Goal: Task Accomplishment & Management: Manage account settings

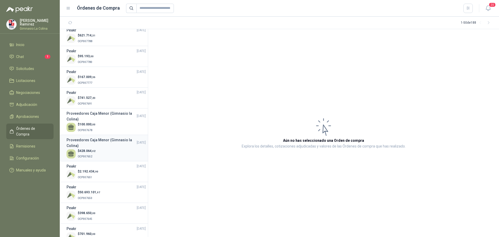
scroll to position [182, 0]
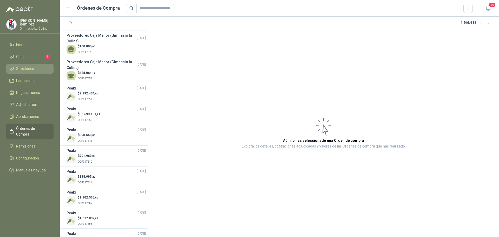
click at [29, 66] on span "Solicitudes" at bounding box center [25, 69] width 18 height 6
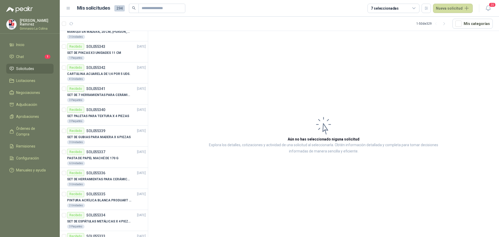
scroll to position [851, 0]
click at [29, 115] on span "Aprobaciones" at bounding box center [27, 116] width 23 height 6
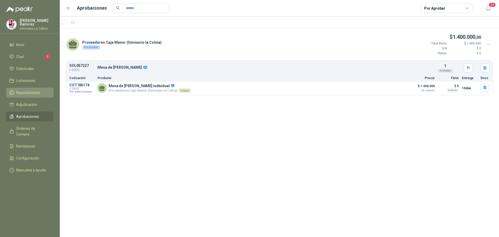
click at [29, 90] on span "Negociaciones" at bounding box center [28, 93] width 24 height 6
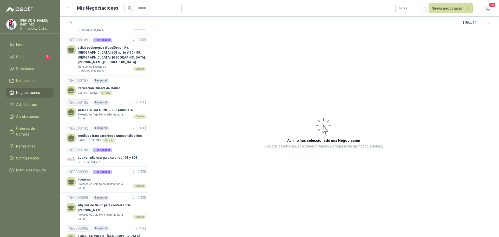
scroll to position [1033, 0]
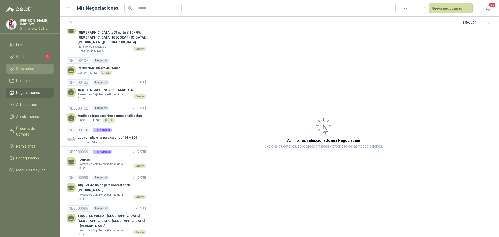
click at [25, 66] on span "Solicitudes" at bounding box center [25, 69] width 18 height 6
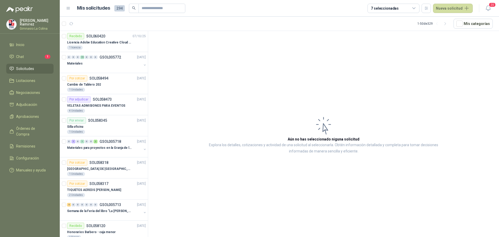
click at [30, 24] on div "Luz Dary Ramirez Gimnasio La Colina" at bounding box center [37, 24] width 34 height 11
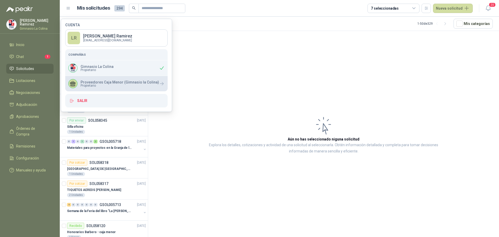
click at [86, 81] on p "Proveedores Caja Menor (Gimnasio la Colina)" at bounding box center [119, 82] width 78 height 4
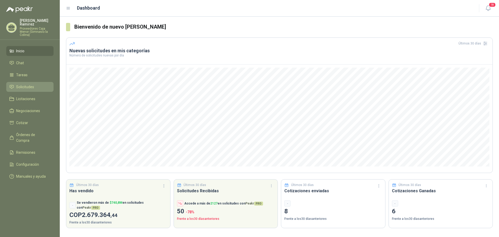
click at [20, 84] on span "Solicitudes" at bounding box center [25, 87] width 18 height 6
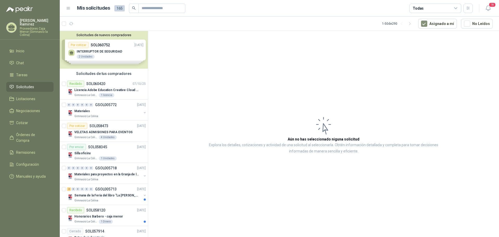
click at [23, 27] on p "Proveedores Caja Menor (Gimnasio la Colina)" at bounding box center [37, 31] width 34 height 9
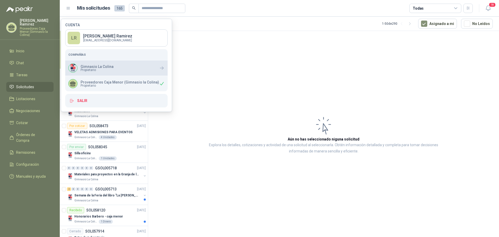
click at [95, 69] on span "Propietario" at bounding box center [96, 69] width 33 height 3
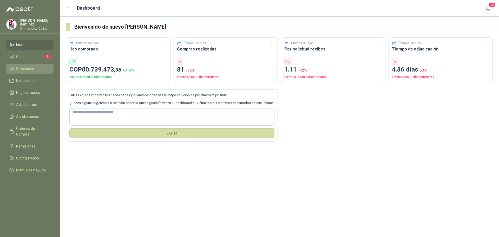
click at [23, 64] on link "Solicitudes" at bounding box center [29, 69] width 47 height 10
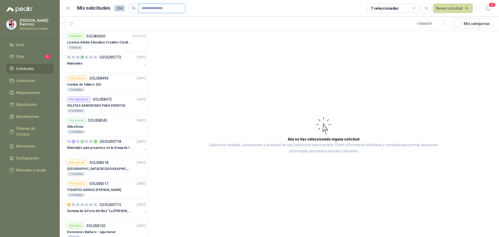
click at [143, 10] on input "text" at bounding box center [160, 8] width 36 height 9
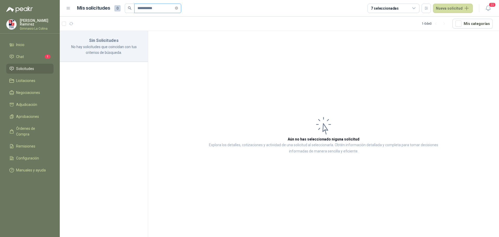
type input "**********"
click at [32, 66] on span "Solicitudes" at bounding box center [25, 69] width 18 height 6
click at [24, 91] on span "Negociaciones" at bounding box center [28, 93] width 24 height 6
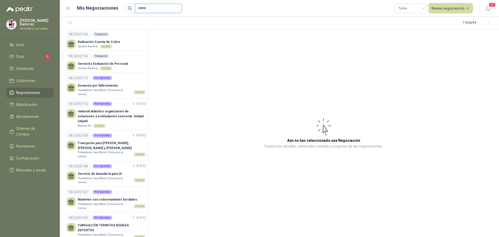
click at [141, 9] on input "text" at bounding box center [156, 8] width 36 height 9
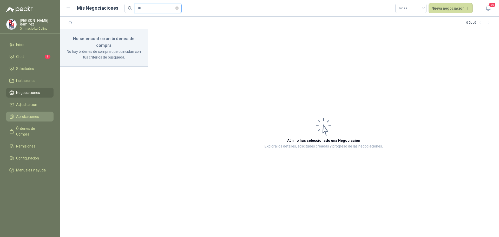
type input "**"
click at [25, 114] on span "Aprobaciones" at bounding box center [27, 116] width 23 height 6
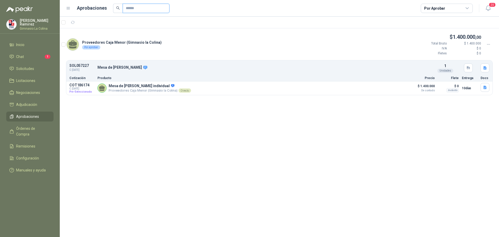
click at [135, 7] on input "text" at bounding box center [144, 8] width 36 height 9
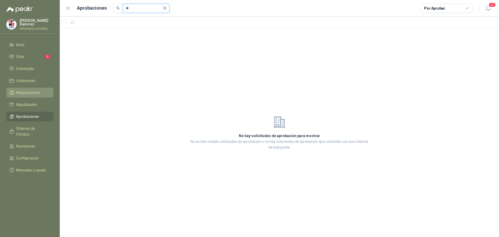
type input "**"
click at [35, 91] on span "Negociaciones" at bounding box center [28, 93] width 24 height 6
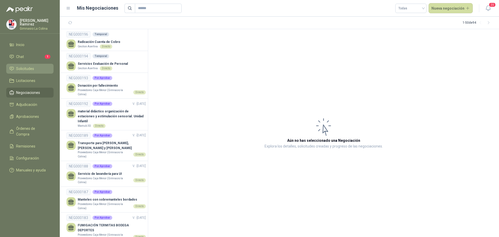
click at [24, 66] on span "Solicitudes" at bounding box center [25, 69] width 18 height 6
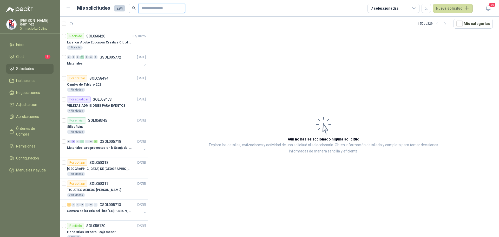
click at [146, 9] on input "text" at bounding box center [160, 8] width 36 height 9
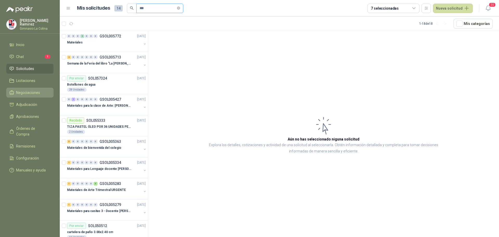
type input "***"
click at [23, 90] on span "Negociaciones" at bounding box center [28, 93] width 24 height 6
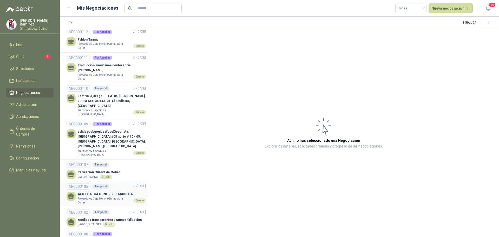
scroll to position [903, 0]
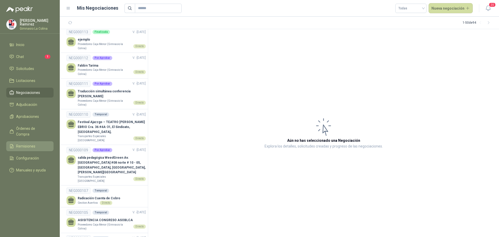
click at [31, 143] on span "Remisiones" at bounding box center [25, 146] width 19 height 6
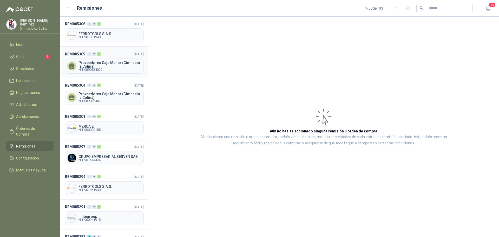
click at [97, 64] on span "Proveedores Caja Menor (Gimnasio la Colina)" at bounding box center [109, 64] width 63 height 7
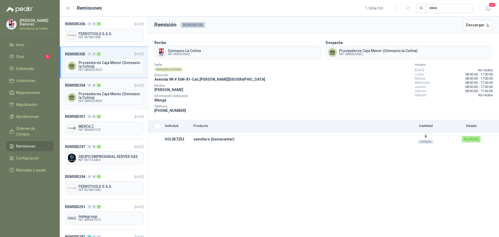
click at [88, 96] on span "Proveedores Caja Menor (Gimnasio la Colina)" at bounding box center [109, 95] width 63 height 7
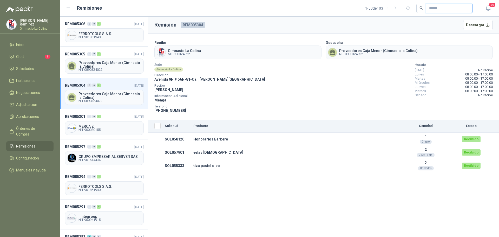
click at [431, 6] on input "text" at bounding box center [447, 8] width 36 height 9
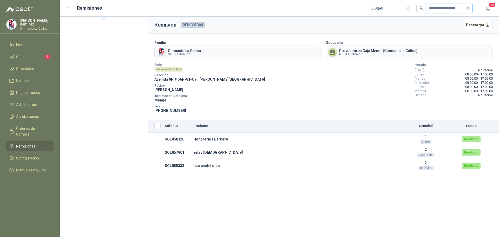
type input "**********"
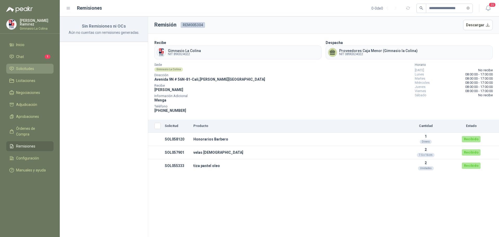
click at [30, 67] on span "Solicitudes" at bounding box center [25, 69] width 18 height 6
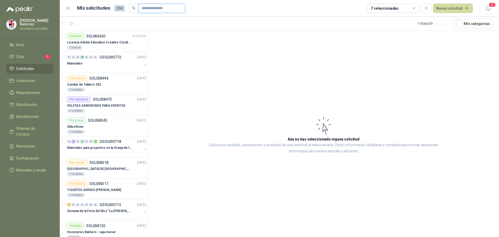
click at [148, 8] on input "text" at bounding box center [160, 8] width 36 height 9
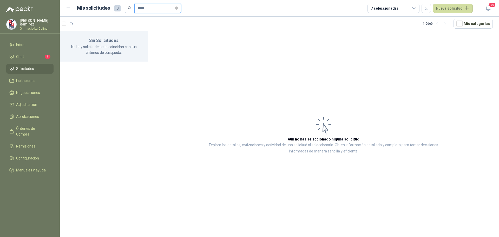
type input "**********"
click at [25, 64] on link "Solicitudes" at bounding box center [29, 69] width 47 height 10
click at [30, 105] on span "Adjudicación" at bounding box center [26, 105] width 21 height 6
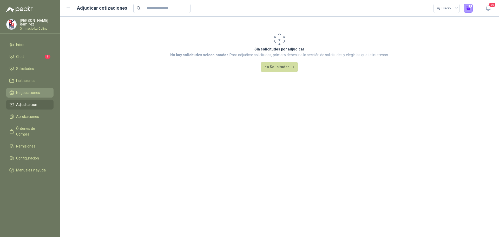
click at [30, 91] on span "Negociaciones" at bounding box center [28, 93] width 24 height 6
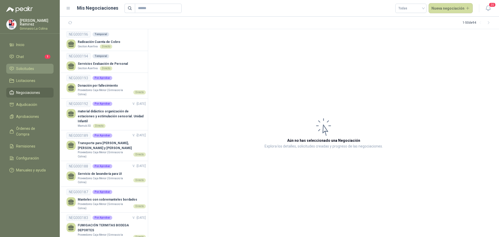
click at [35, 69] on li "Solicitudes" at bounding box center [29, 69] width 41 height 6
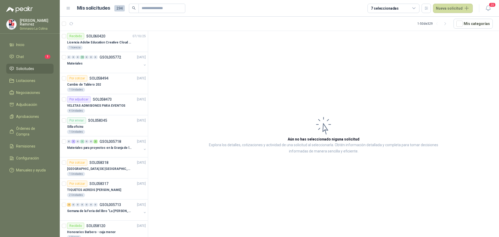
click at [398, 9] on div "7 seleccionadas" at bounding box center [393, 8] width 52 height 9
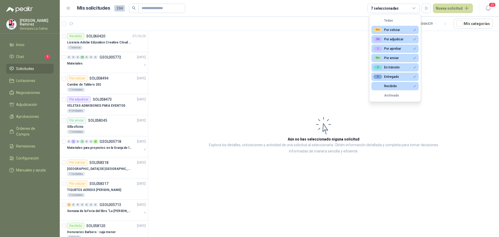
click at [387, 38] on div "54 Por adjudicar" at bounding box center [388, 39] width 30 height 4
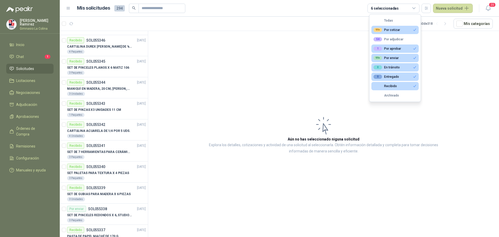
scroll to position [851, 0]
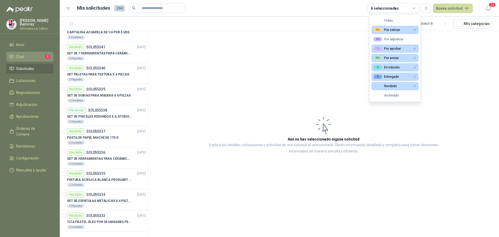
click at [22, 54] on span "Chat" at bounding box center [20, 57] width 8 height 6
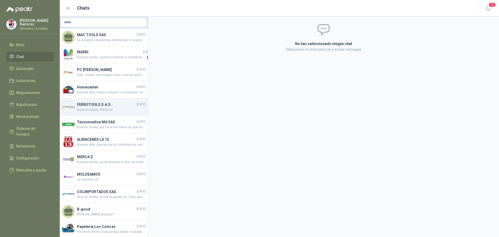
click at [111, 106] on h4 "FERROTOOLS S.A.S." at bounding box center [106, 105] width 59 height 6
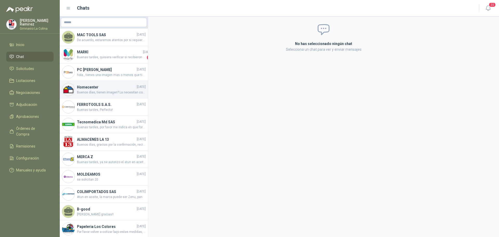
click at [97, 91] on span "Buenos días, tienen imagen? La necesitan con brazo? sin brazos? fija? con rodac…" at bounding box center [111, 92] width 69 height 5
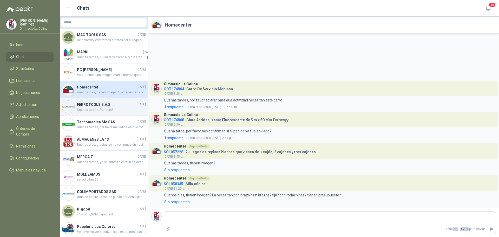
click at [98, 106] on h4 "FERROTOOLS S.A.S." at bounding box center [106, 105] width 59 height 6
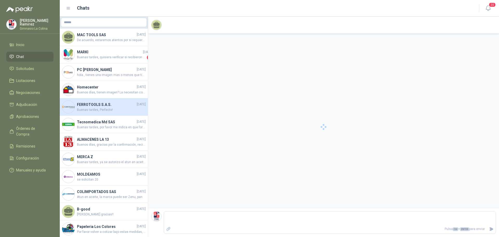
scroll to position [182, 0]
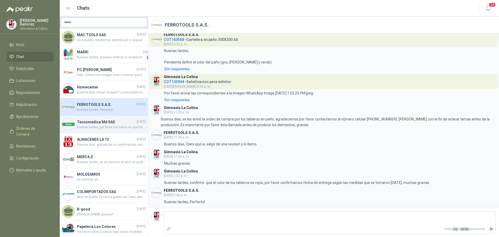
click at [92, 119] on h4 "Tecnomedica Md SAS" at bounding box center [106, 122] width 59 height 6
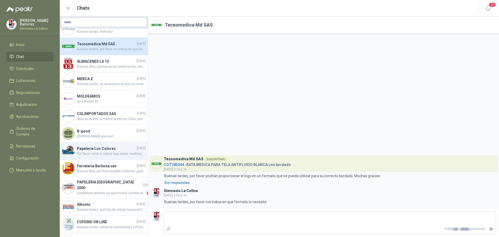
scroll to position [104, 0]
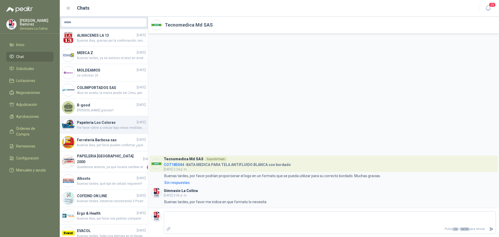
click at [91, 176] on h4 "Alkosto" at bounding box center [106, 178] width 59 height 6
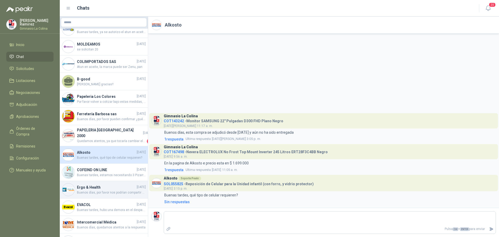
scroll to position [156, 0]
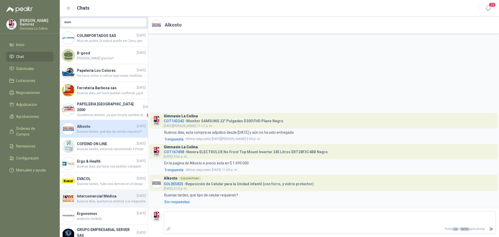
click at [99, 199] on span "Buenos días, quedamos atentos a la respuesta" at bounding box center [111, 201] width 69 height 5
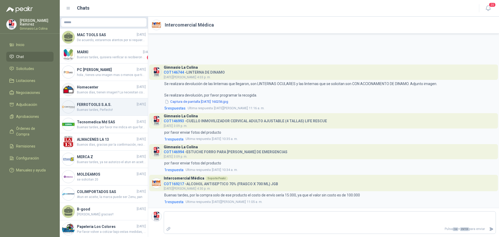
click at [99, 107] on h4 "FERROTOOLS S.A.S." at bounding box center [106, 105] width 59 height 6
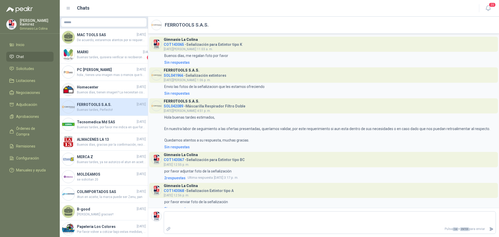
scroll to position [182, 0]
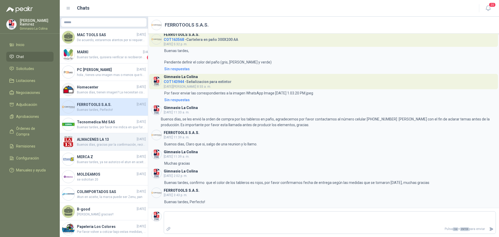
click at [121, 147] on div "ALMACENES LA 13 [DATE] Buenos días, gracias por la confirmación, recibimos a sa…" at bounding box center [104, 141] width 88 height 17
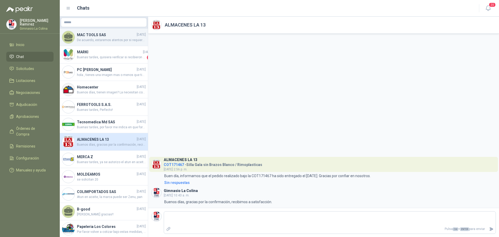
click at [94, 38] on span "De acuerdo, estaremos atentos por si requieres algo mas." at bounding box center [111, 40] width 69 height 5
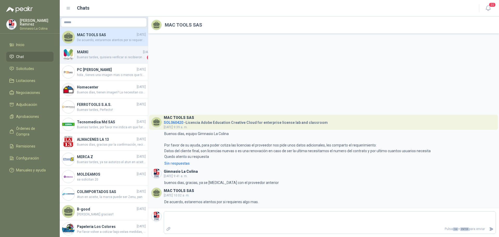
click at [100, 55] on span "Buenas tardes, quisiera verificar si recibieron las primeras 15 almohadillas" at bounding box center [111, 57] width 69 height 5
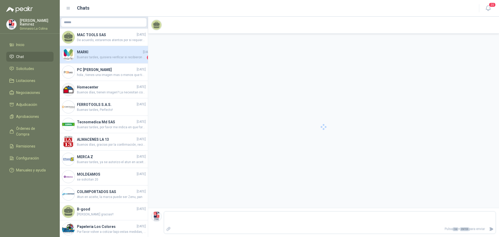
scroll to position [41, 0]
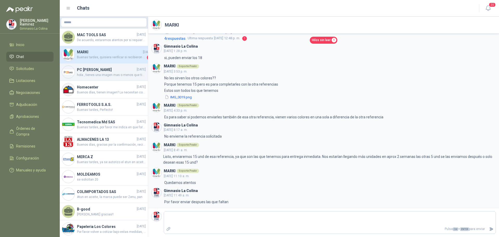
click at [82, 75] on span "hola , tienes una imagen mas o menos que tipo de silla están buscando. Cordial …" at bounding box center [111, 74] width 69 height 5
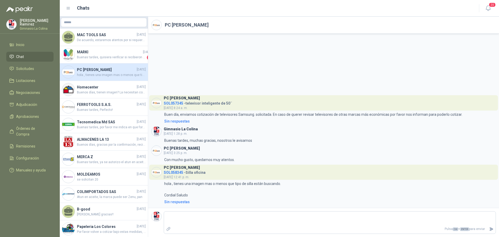
click at [166, 103] on span "SOL057345" at bounding box center [173, 103] width 19 height 4
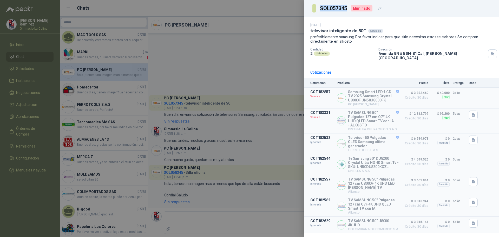
drag, startPoint x: 320, startPoint y: 8, endPoint x: 346, endPoint y: 7, distance: 26.0
click at [346, 7] on h3 "SOL057345" at bounding box center [334, 8] width 28 height 5
copy h3 "SOL057345"
click at [22, 64] on div at bounding box center [249, 118] width 499 height 237
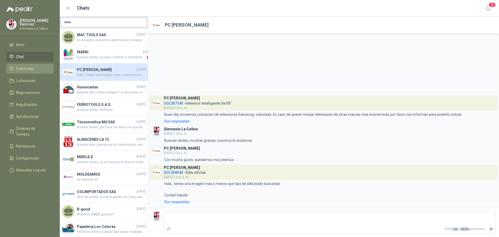
click at [21, 66] on span "Solicitudes" at bounding box center [25, 69] width 18 height 6
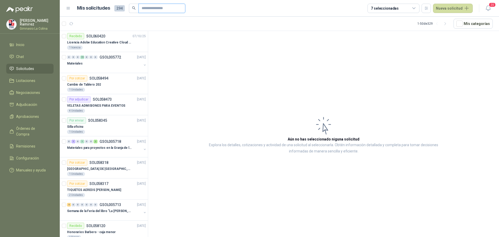
click at [156, 6] on input "text" at bounding box center [160, 8] width 36 height 9
paste input "*********"
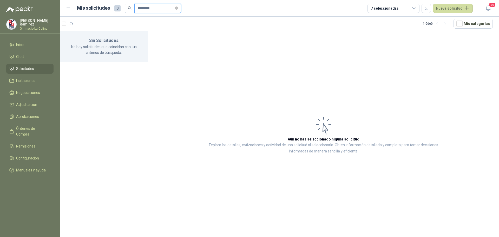
type input "*********"
click at [486, 10] on icon "button" at bounding box center [488, 8] width 6 height 6
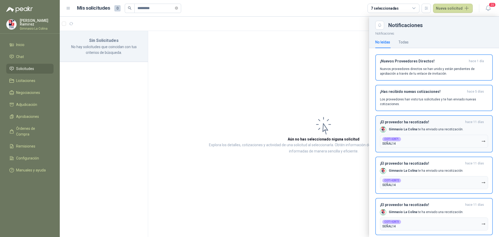
click at [399, 138] on div "COT142871" at bounding box center [391, 139] width 19 height 4
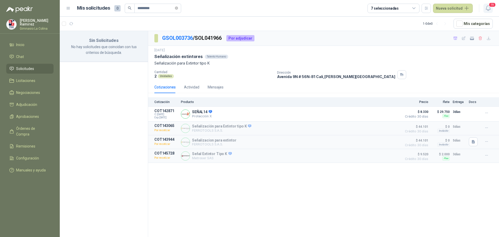
click at [493, 6] on span "19" at bounding box center [491, 4] width 7 height 5
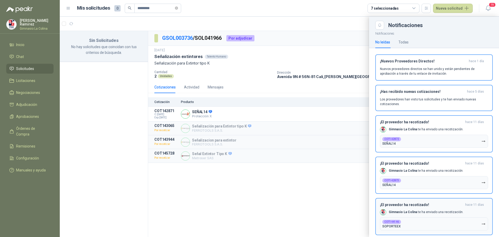
click at [410, 227] on button "COT144146 SOPORTEEX" at bounding box center [434, 223] width 108 height 13
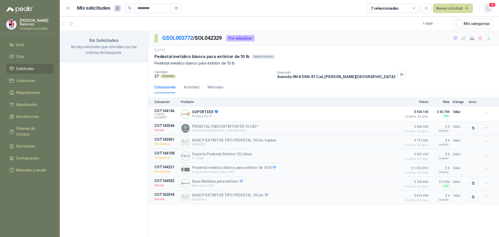
click at [491, 7] on span "18" at bounding box center [491, 4] width 7 height 5
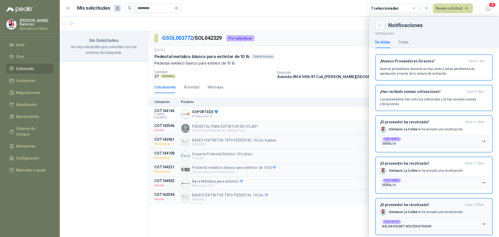
click at [408, 224] on div "COT173110 BALON BASKET MOLTEN B7G4500" at bounding box center [406, 223] width 49 height 8
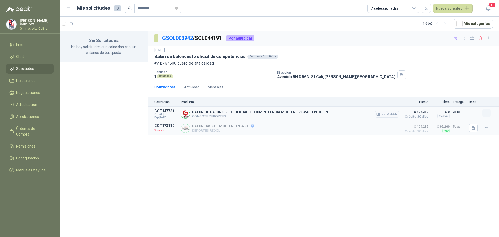
click at [484, 114] on icon "button" at bounding box center [486, 113] width 4 height 4
click at [462, 92] on button "Añadir" at bounding box center [476, 92] width 42 height 8
click at [489, 9] on icon "button" at bounding box center [488, 8] width 6 height 6
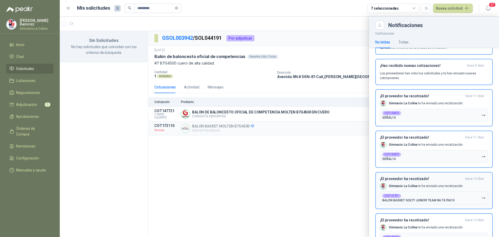
scroll to position [52, 0]
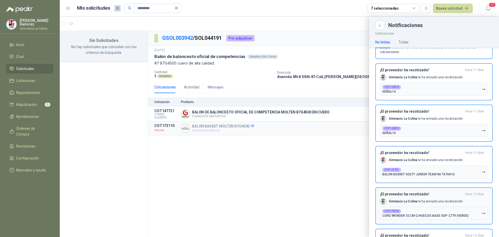
click at [397, 214] on p "CONO WONDER 32 CM C/HUECOS BASE GSP-2779 (VERDE)" at bounding box center [425, 215] width 86 height 4
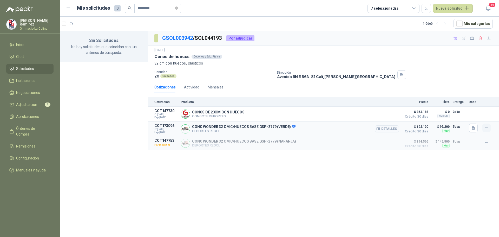
click at [487, 129] on icon "button" at bounding box center [486, 127] width 4 height 4
click at [460, 107] on button "Añadir" at bounding box center [476, 107] width 42 height 8
click at [492, 10] on header "Mis solicitudes 0 ********* 7 seleccionadas Nueva solicitud 16" at bounding box center [279, 8] width 439 height 17
click at [488, 7] on icon "button" at bounding box center [488, 8] width 6 height 6
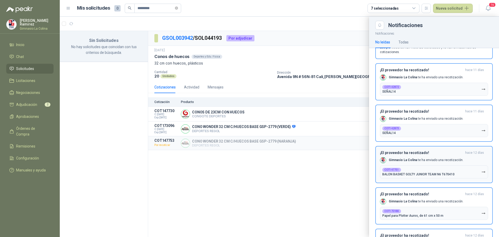
click at [401, 173] on p "BALON BASKET GOLTY JUNIOR TEAM N6 T670410" at bounding box center [418, 174] width 72 height 4
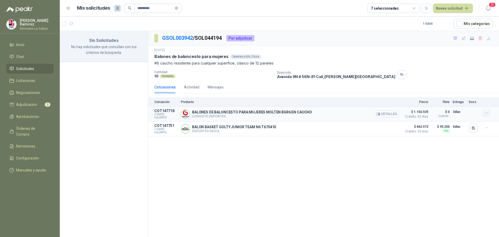
click at [486, 112] on icon "button" at bounding box center [486, 113] width 4 height 4
click at [462, 93] on button "Añadir" at bounding box center [476, 92] width 42 height 8
click at [484, 129] on icon "button" at bounding box center [486, 127] width 4 height 4
click at [484, 140] on div "GSOL003942 / SOL044194 Por adjudicar [DATE] Balones de baloncesto para mujeres …" at bounding box center [323, 134] width 351 height 207
click at [485, 113] on icon "button" at bounding box center [486, 113] width 4 height 4
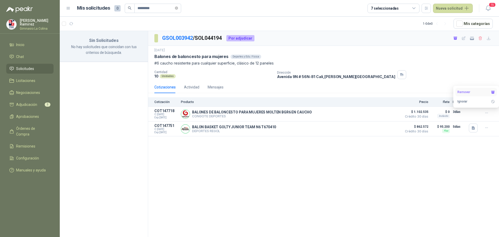
click at [476, 93] on button "Remover" at bounding box center [476, 92] width 42 height 8
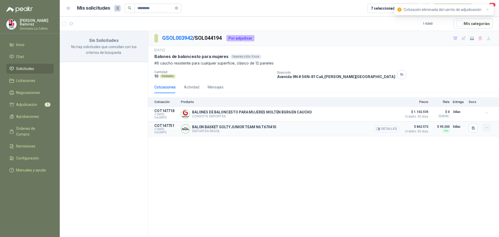
click at [484, 128] on icon "button" at bounding box center [486, 127] width 4 height 4
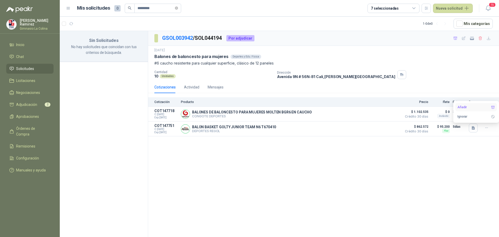
click at [469, 108] on button "Añadir" at bounding box center [476, 107] width 42 height 8
click at [488, 8] on icon "button" at bounding box center [488, 8] width 6 height 6
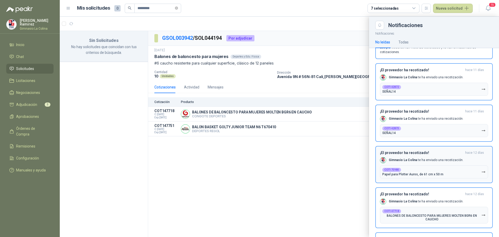
click at [405, 166] on button "COT175980 Papel para Plotter Auros, de 61 cm x 50 m" at bounding box center [434, 171] width 108 height 13
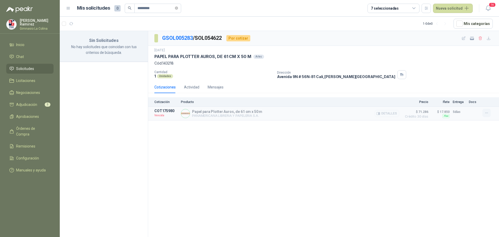
click at [486, 112] on icon "button" at bounding box center [486, 113] width 4 height 4
click at [285, 153] on div "GSOL005283 / SOL054622 Por cotizar [DATE] PAPEL PARA PLOTTER AUROS, DE 61 CM X …" at bounding box center [323, 134] width 351 height 207
click at [484, 112] on icon "button" at bounding box center [486, 113] width 4 height 4
click at [477, 102] on button "Solicitar Recotización" at bounding box center [476, 101] width 42 height 8
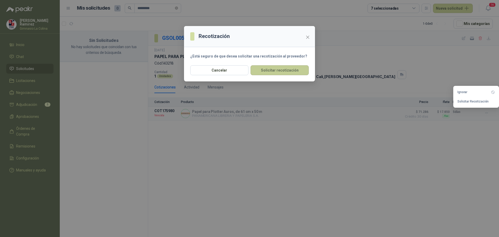
click at [287, 73] on button "Solicitar recotización" at bounding box center [279, 70] width 58 height 10
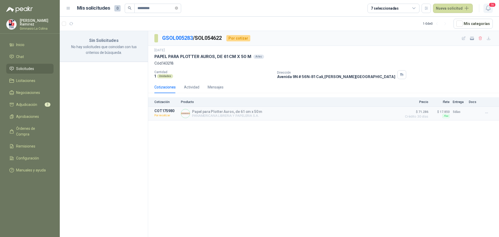
click at [491, 5] on span "14" at bounding box center [491, 4] width 7 height 5
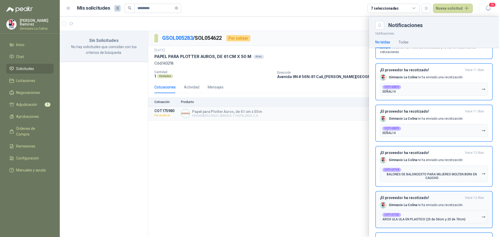
click at [398, 217] on p "AROS ULA ULA EN PLASTICO (25 de 50cm y 25 de 70cm)" at bounding box center [423, 219] width 83 height 4
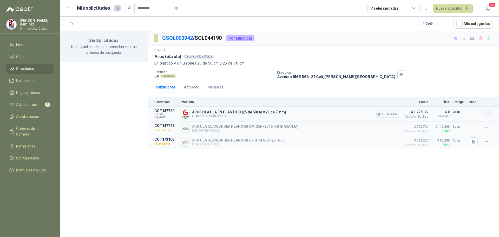
click at [488, 112] on icon "button" at bounding box center [486, 113] width 4 height 4
click at [463, 92] on button "Añadir" at bounding box center [476, 92] width 42 height 8
click at [490, 5] on span "13" at bounding box center [491, 4] width 7 height 5
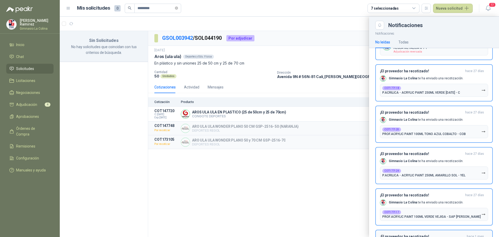
scroll to position [406, 0]
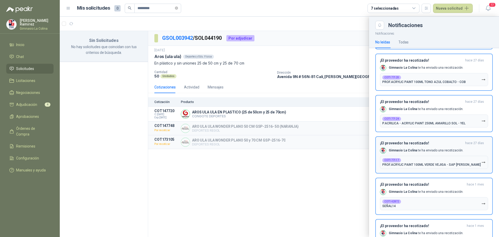
click at [394, 161] on b "COT177117" at bounding box center [391, 160] width 15 height 3
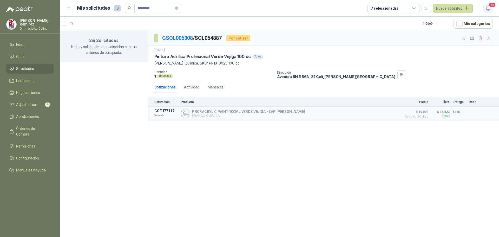
click at [488, 6] on icon "button" at bounding box center [487, 8] width 4 height 5
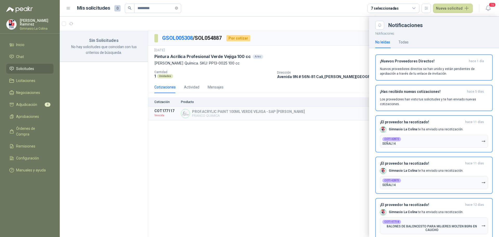
click at [26, 68] on span "Solicitudes" at bounding box center [25, 69] width 18 height 6
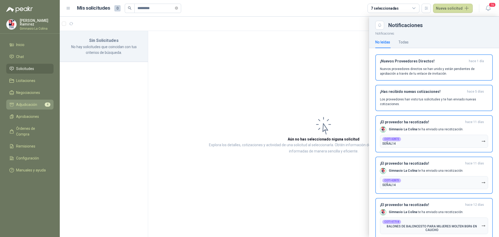
click at [29, 104] on span "Adjudicación" at bounding box center [26, 105] width 21 height 6
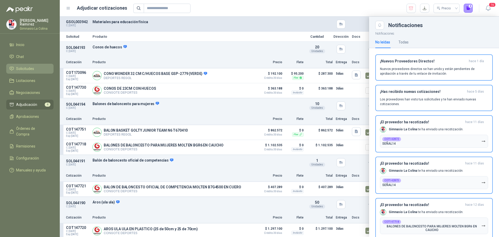
click at [28, 66] on span "Solicitudes" at bounding box center [25, 69] width 18 height 6
